Goal: Navigation & Orientation: Find specific page/section

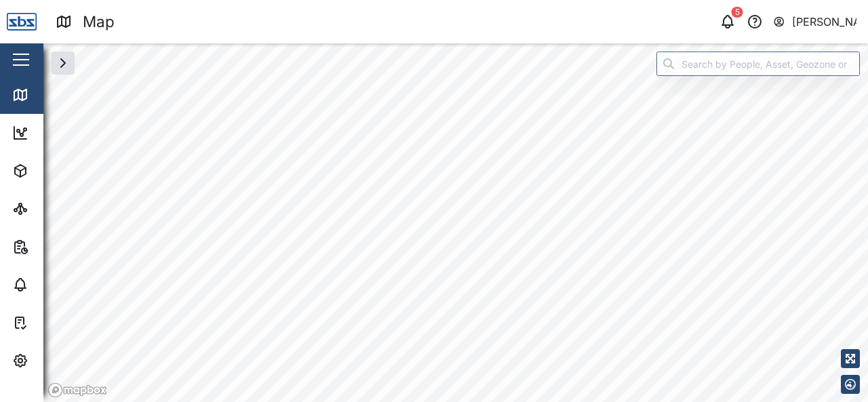
click at [643, 402] on html "Map 5 [PERSON_NAME] Close Map Dashboard Assets ATS Camera Generator Personnel T…" at bounding box center [434, 201] width 868 height 402
click at [682, 402] on html "Map 5 [PERSON_NAME] Close Map Dashboard Assets ATS Camera Generator Personnel T…" at bounding box center [434, 201] width 868 height 402
click at [533, 402] on html "Map 5 [PERSON_NAME] Close Map Dashboard Assets ATS Camera Generator Personnel T…" at bounding box center [434, 201] width 868 height 402
